Goal: Task Accomplishment & Management: Complete application form

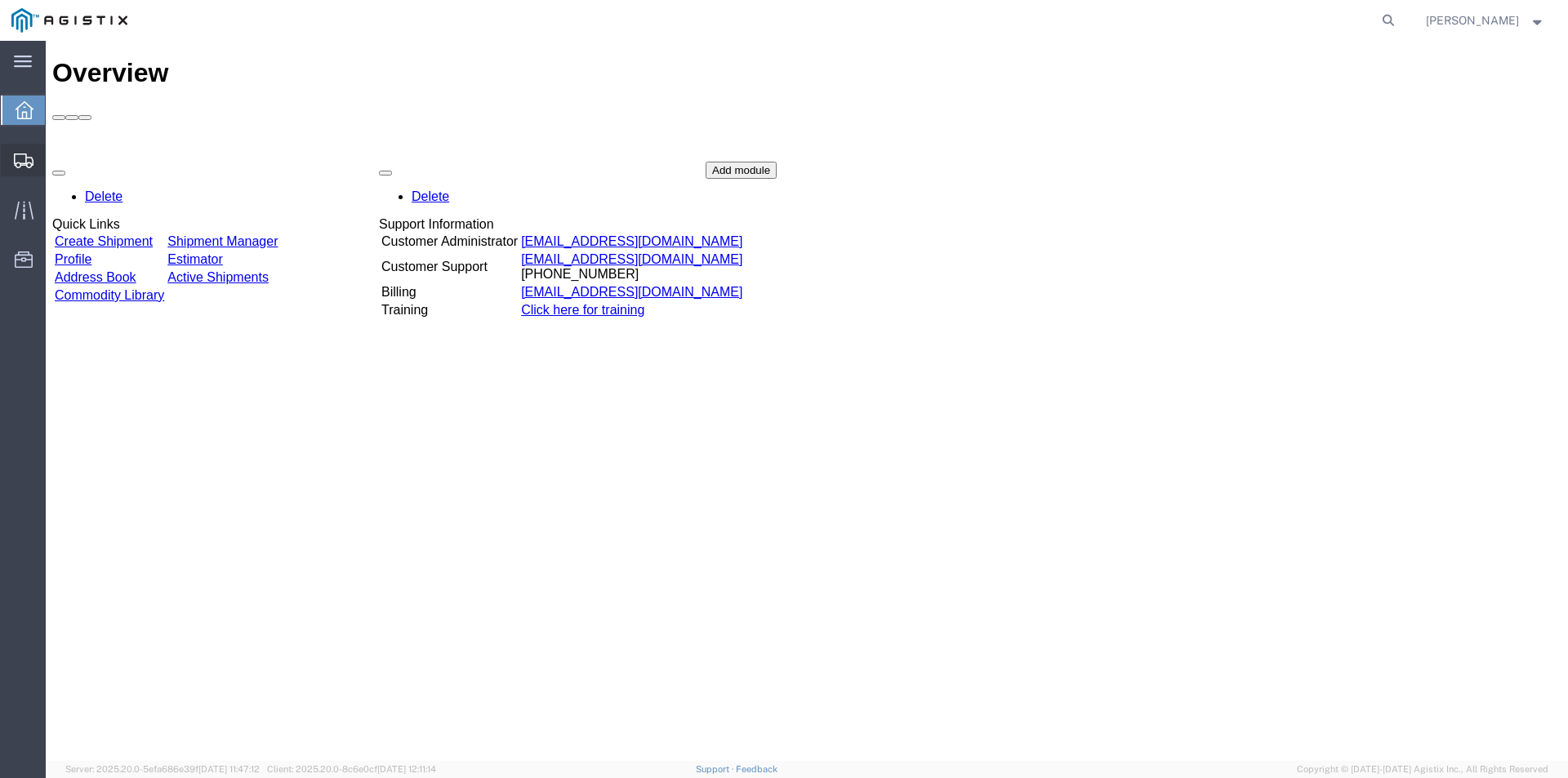
click at [0, 0] on span "Create from Template" at bounding box center [0, 0] width 0 height 0
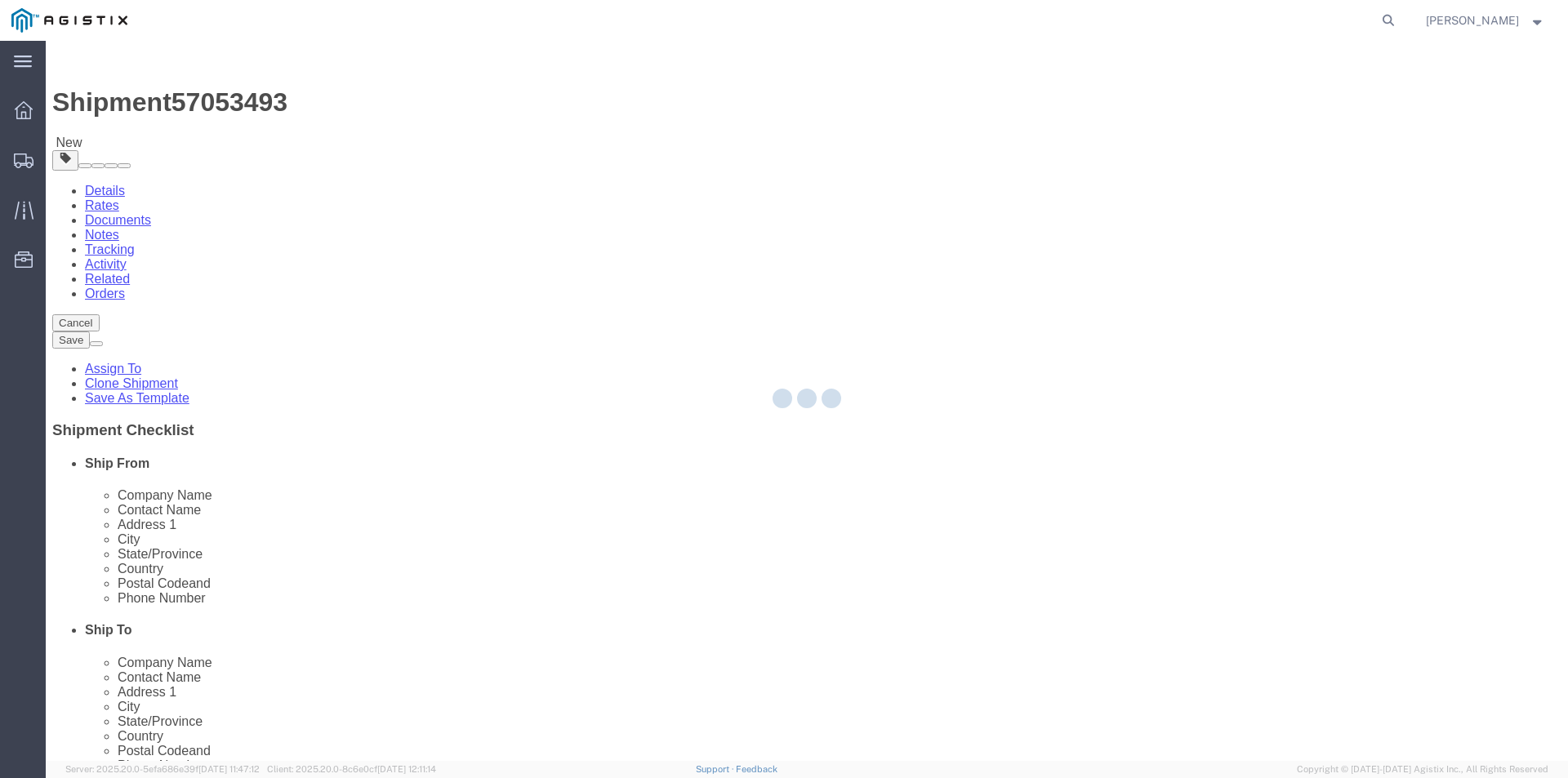
select select
select select "19745"
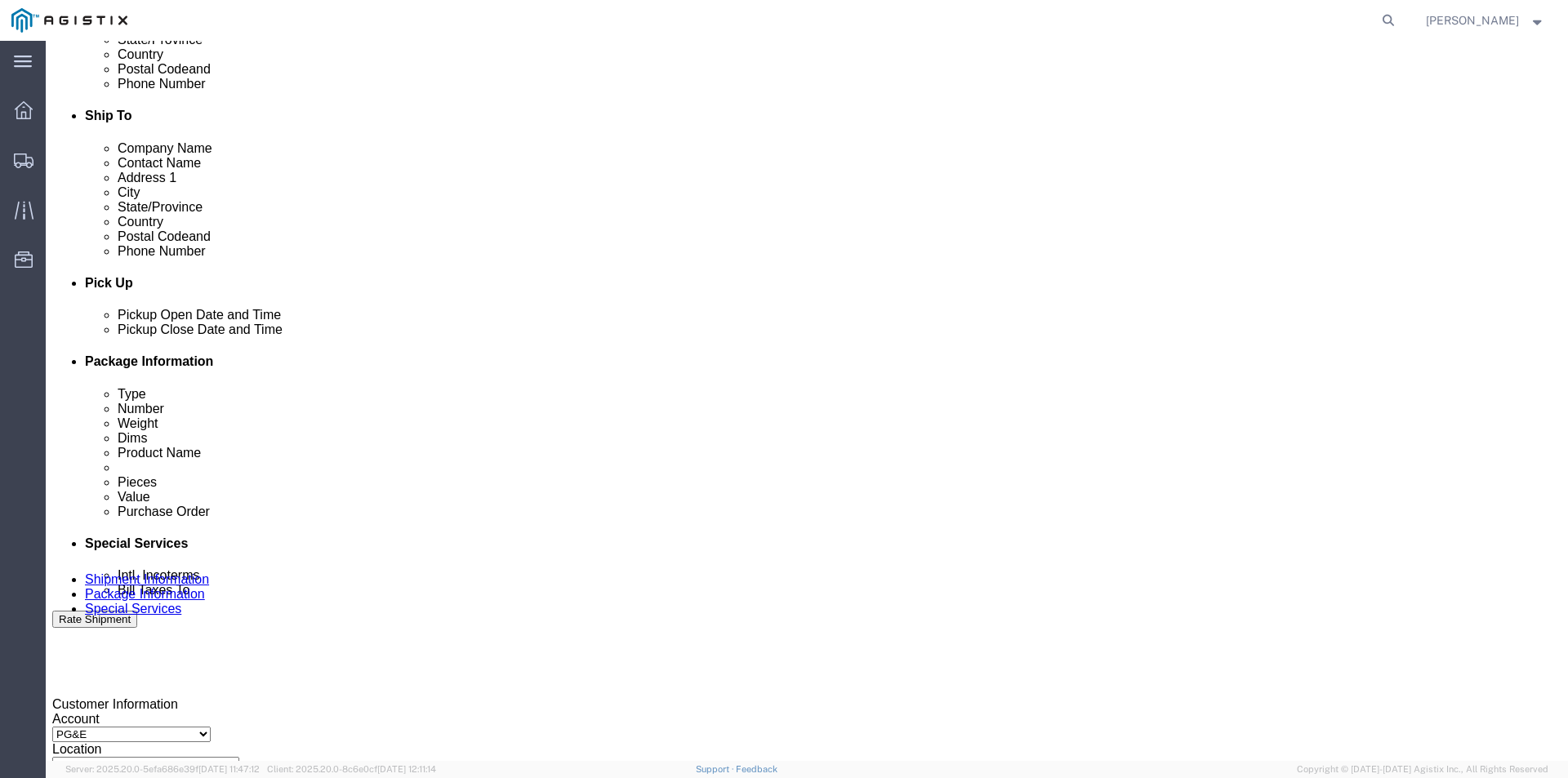
scroll to position [734, 0]
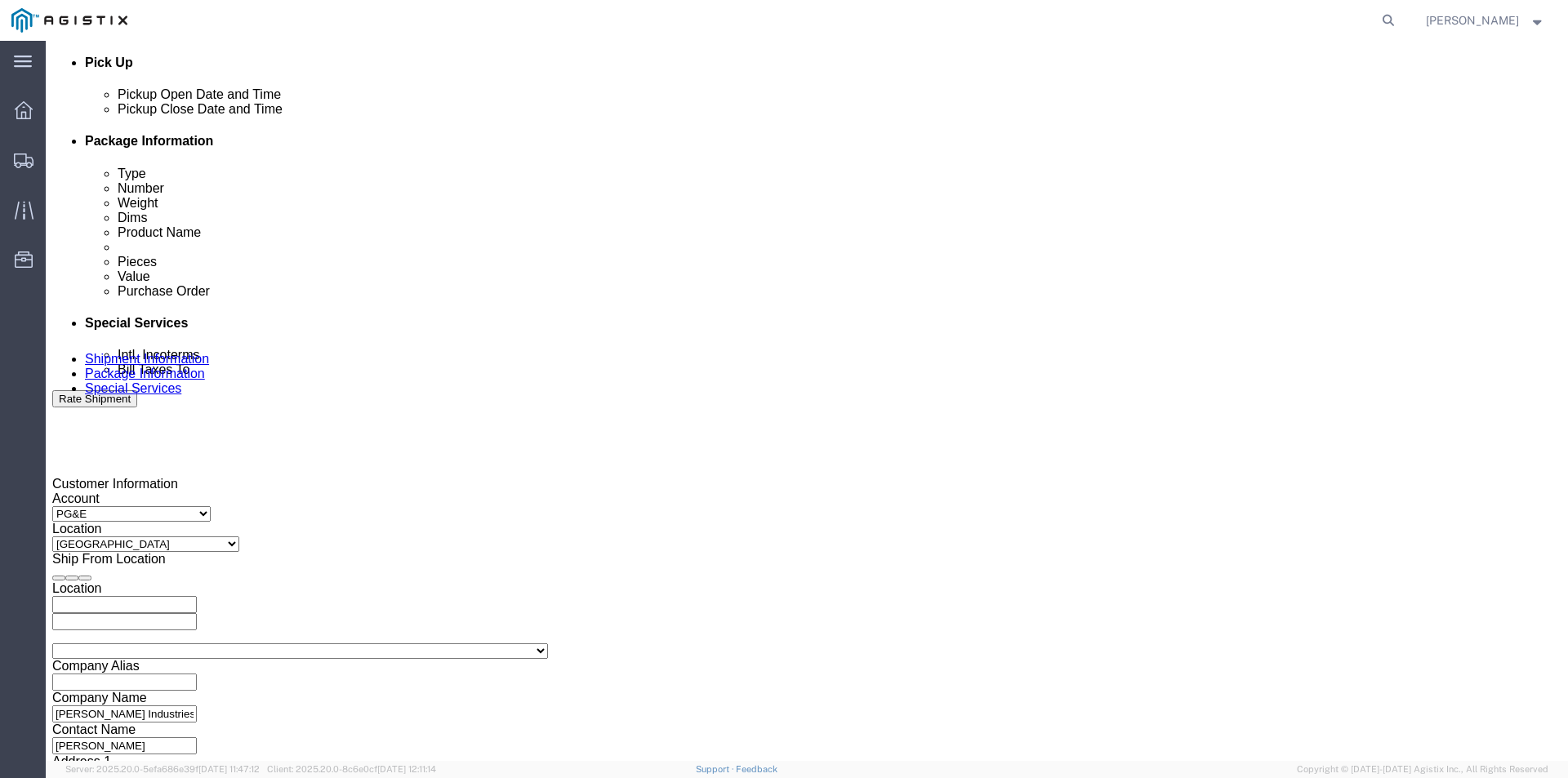
click div "[DATE] 2:55 PM"
click input "2:55 PM"
type input "7:00 am"
click button "Apply"
click div "[DATE] 8:00 AM"
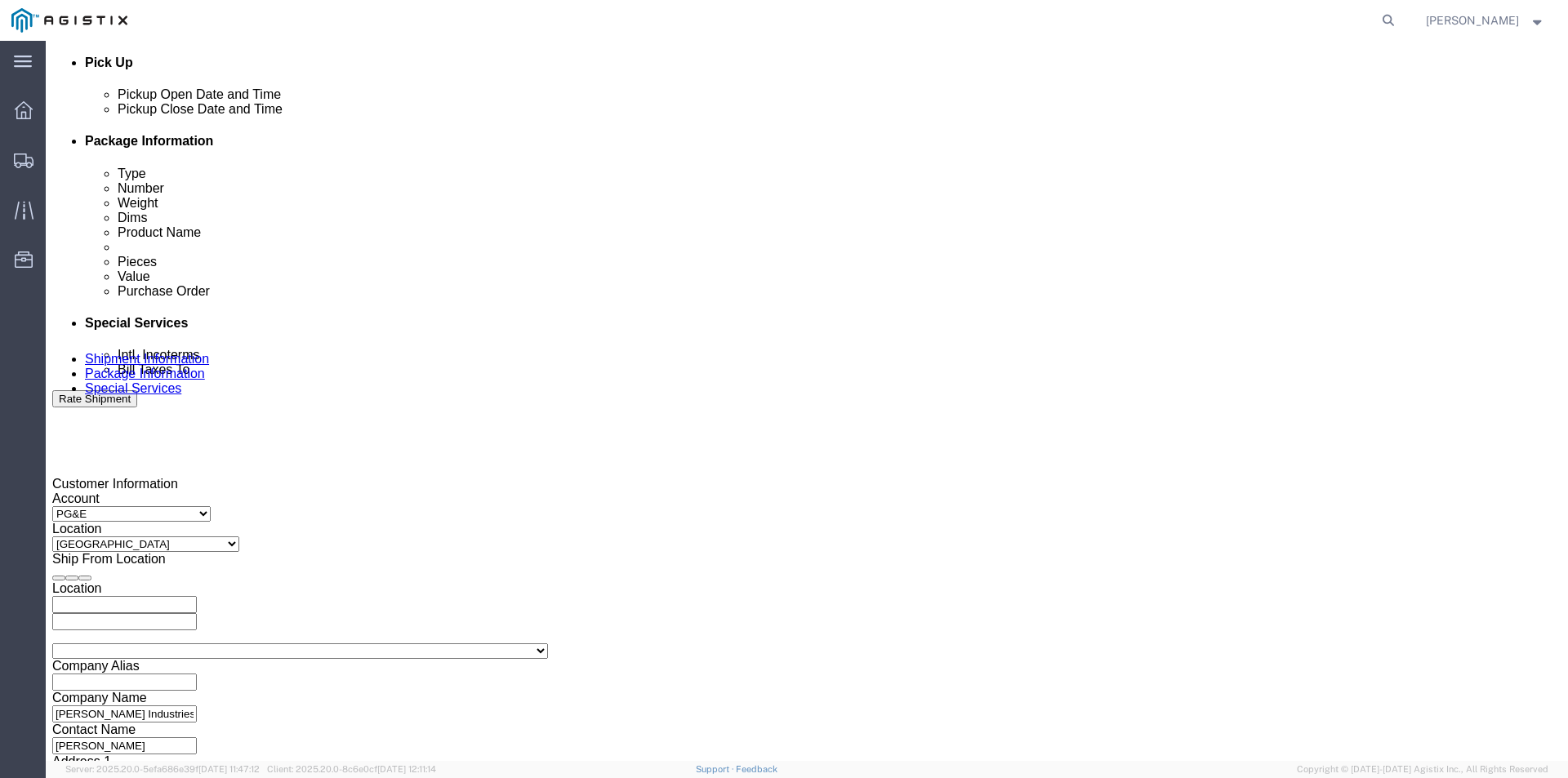
type input "4:00 pm"
click button "Apply"
click div
click input "5:00 PM"
type input "7:00 am"
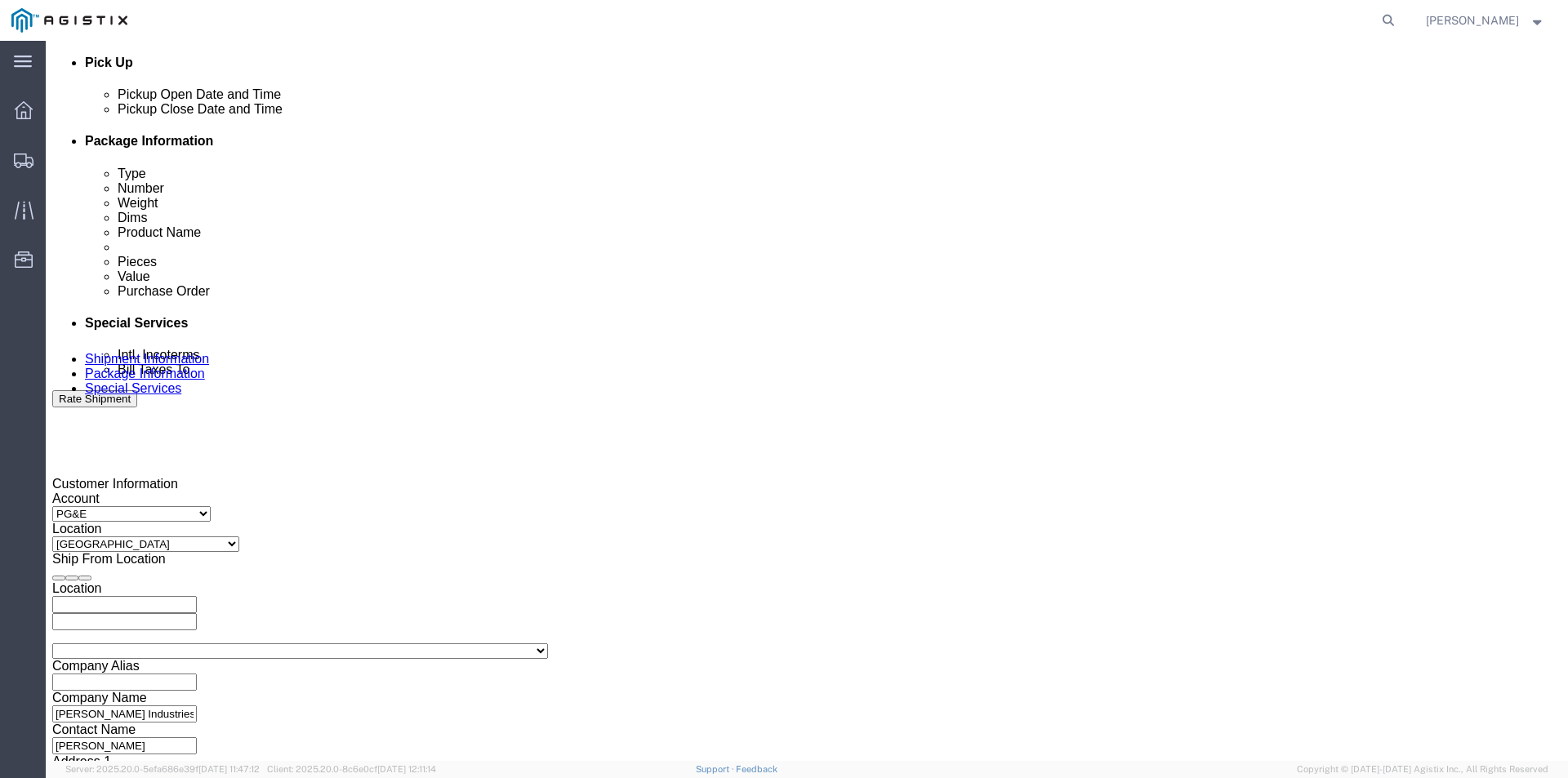
click button "Apply"
click div
click input "8:00 AM"
type input "4:00 pm"
click button "Apply"
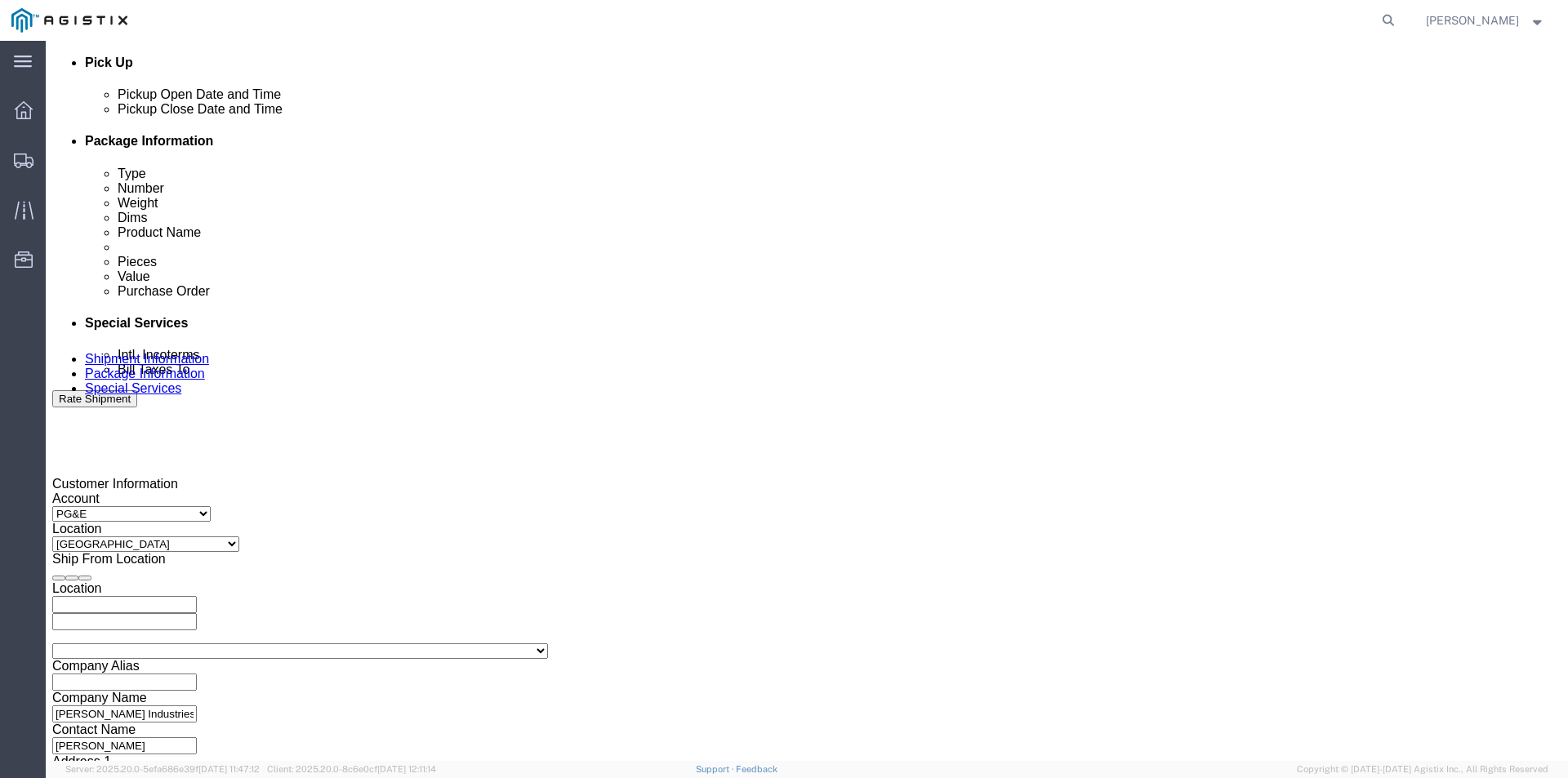
drag, startPoint x: 306, startPoint y: 407, endPoint x: 197, endPoint y: 412, distance: 109.1
click div "Select Account Type Activity ID Airline Appointment Number ASN Batch Request # …"
type input "3501323260"
drag, startPoint x: 663, startPoint y: 407, endPoint x: 590, endPoint y: 412, distance: 73.2
click div "Select Account Type Activity ID Airline Appointment Number ASN Batch Request # …"
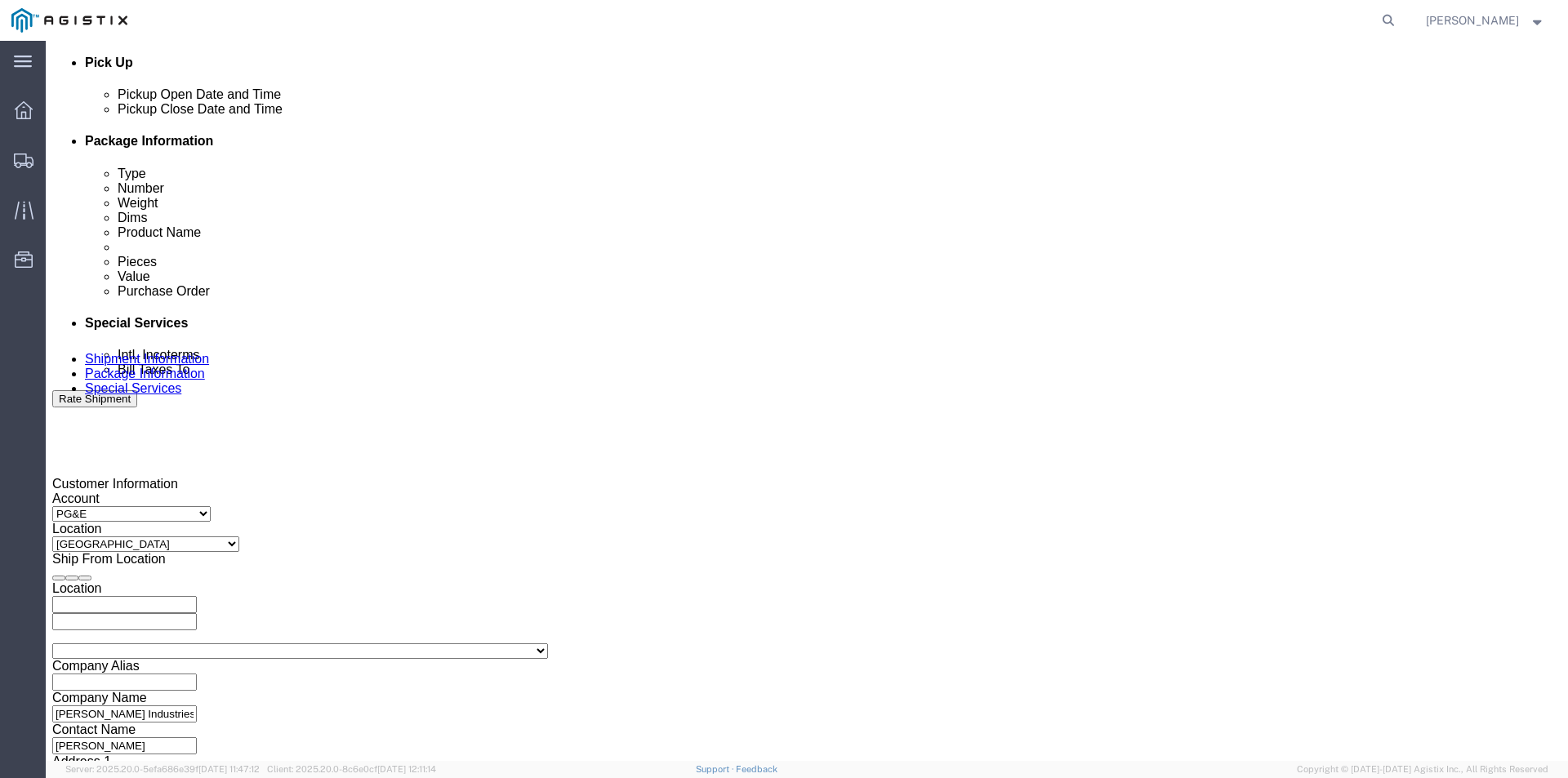
type input "349604"
click select "Select Account Type Activity ID Airline Appointment Number ASN Batch Request # …"
select select "BOOKINGNUM"
click select "Select Account Type Activity ID Airline Appointment Number ASN Batch Request # …"
click input "text"
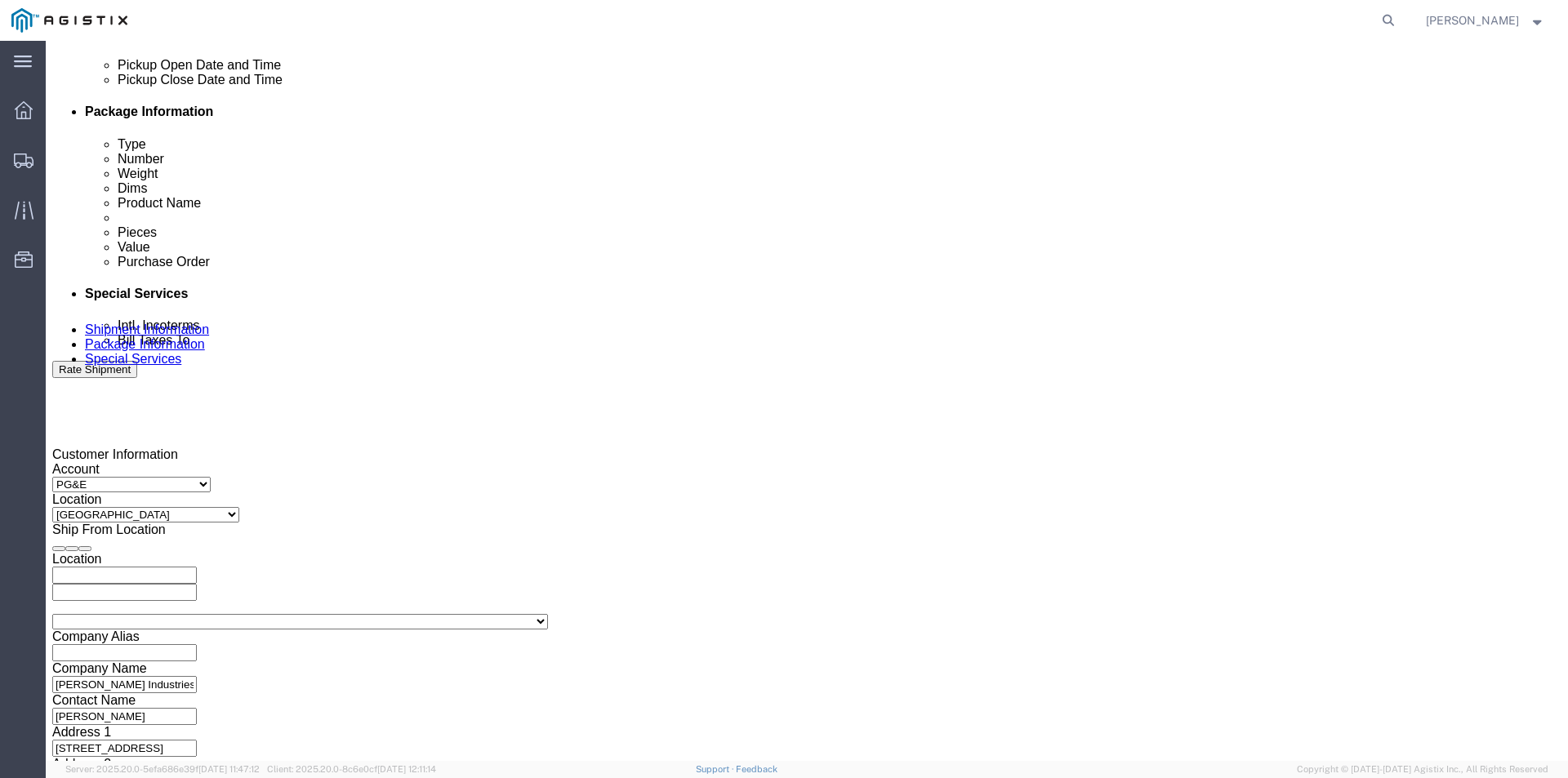
scroll to position [816, 0]
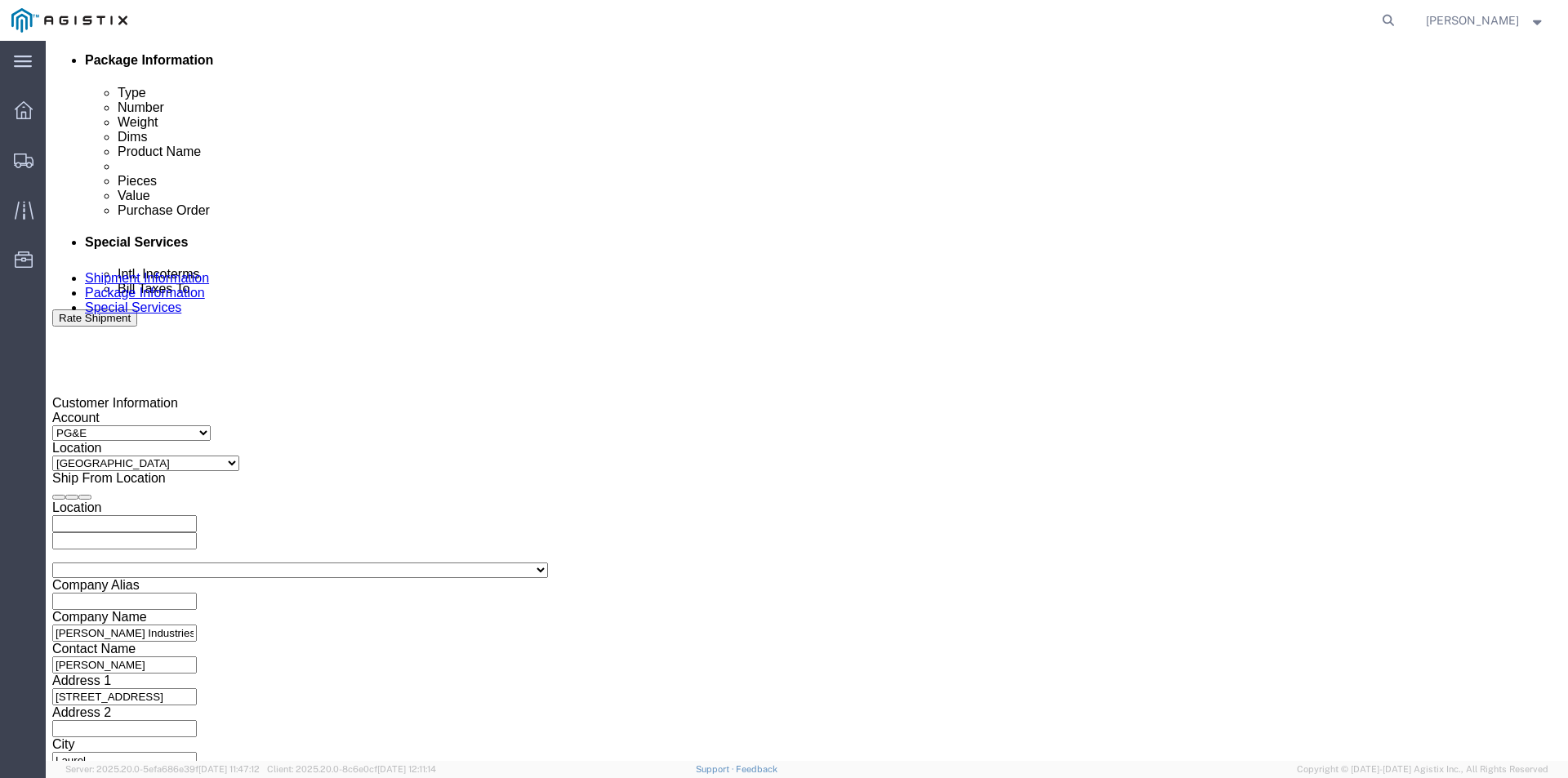
type input "362"
click button "Continue"
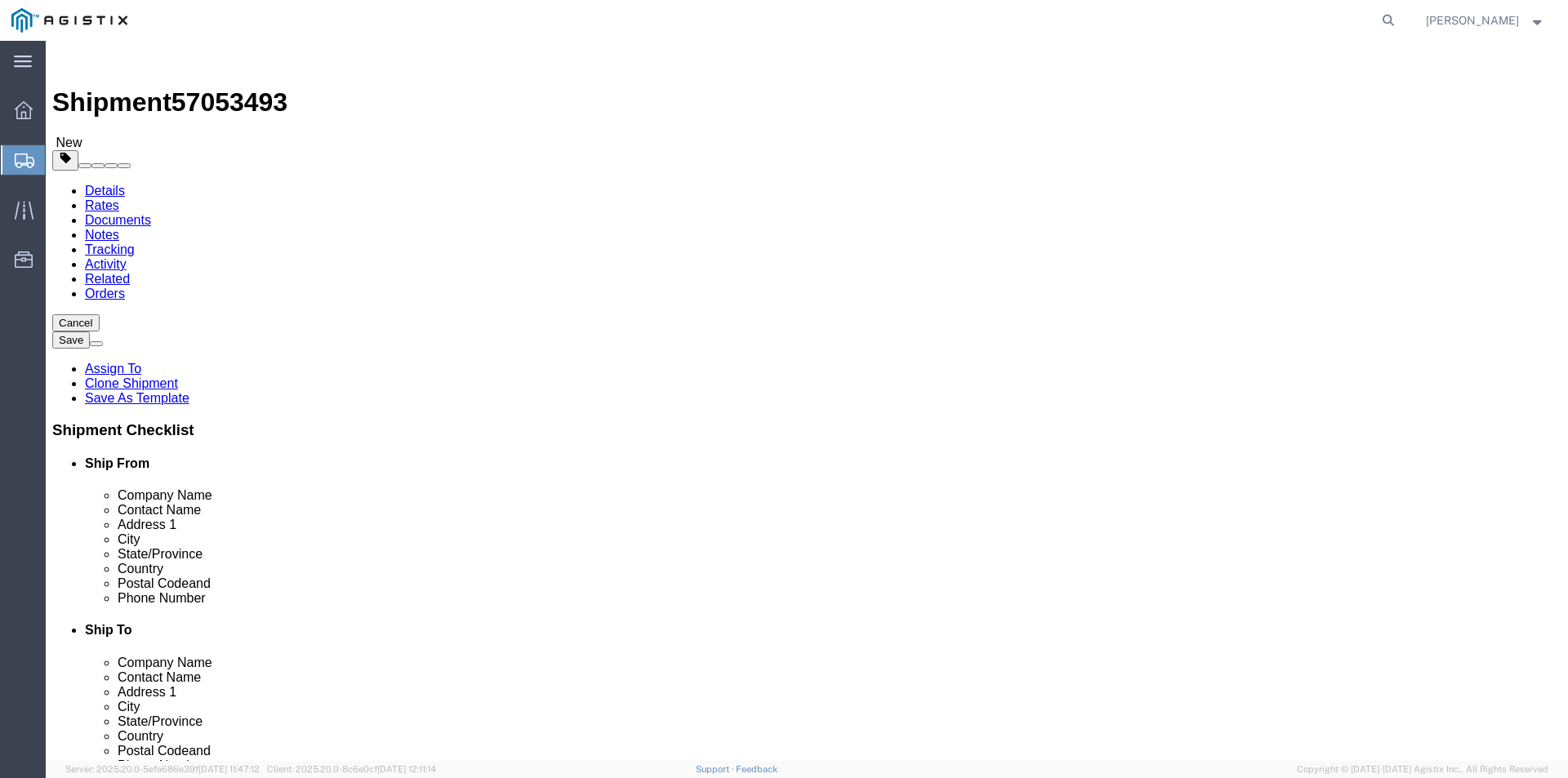
click button "Rate Shipment"
